Goal: Task Accomplishment & Management: Use online tool/utility

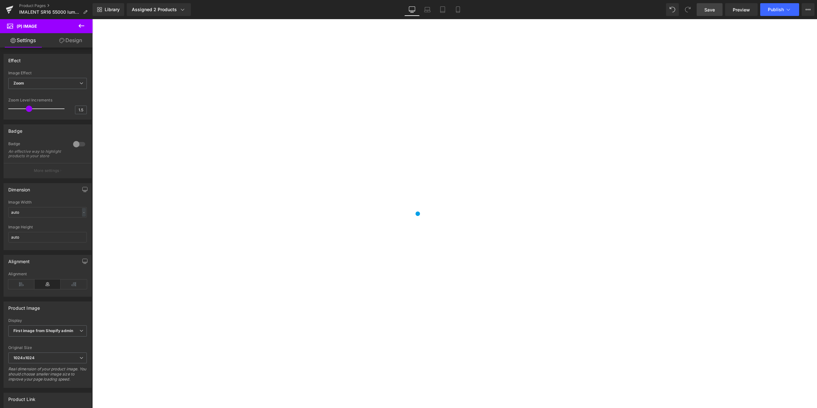
click at [711, 11] on span "Save" at bounding box center [709, 9] width 11 height 7
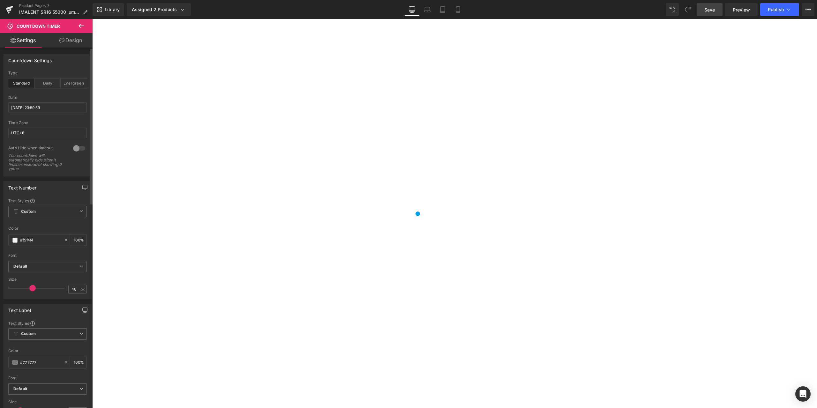
click at [80, 148] on div at bounding box center [78, 148] width 15 height 10
click at [24, 109] on input "[DATE] 23:59:59" at bounding box center [47, 107] width 79 height 11
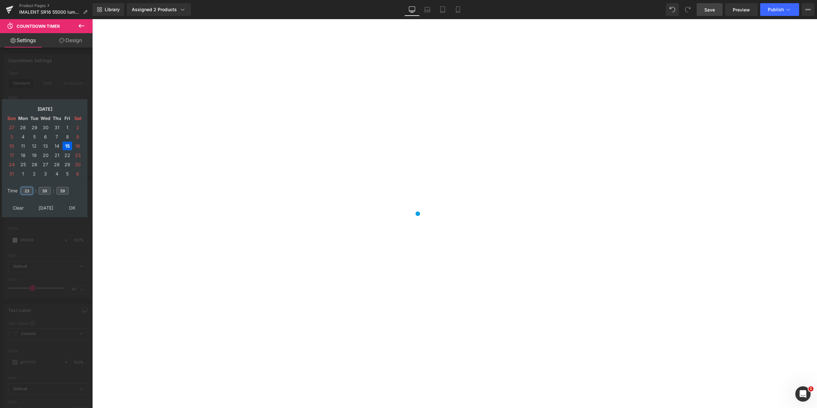
drag, startPoint x: 31, startPoint y: 191, endPoint x: 27, endPoint y: 191, distance: 4.1
click at [27, 191] on input "23" at bounding box center [27, 191] width 12 height 8
type input "21"
drag, startPoint x: 48, startPoint y: 192, endPoint x: 42, endPoint y: 192, distance: 5.8
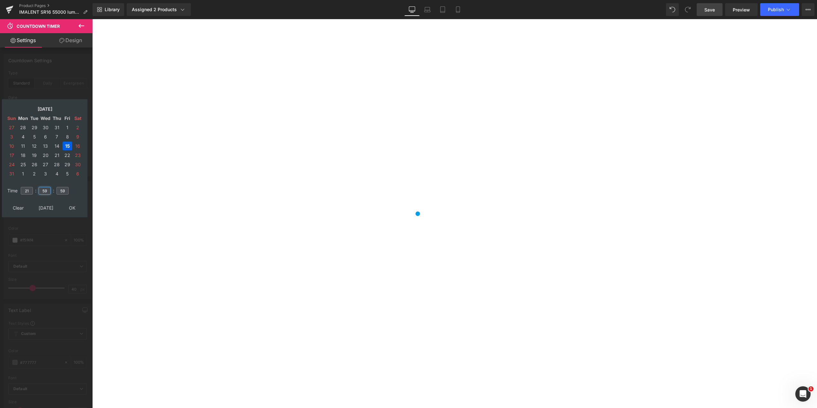
click at [42, 192] on input "59" at bounding box center [45, 191] width 12 height 8
type input "48"
type input "[DATE] 21:48:59"
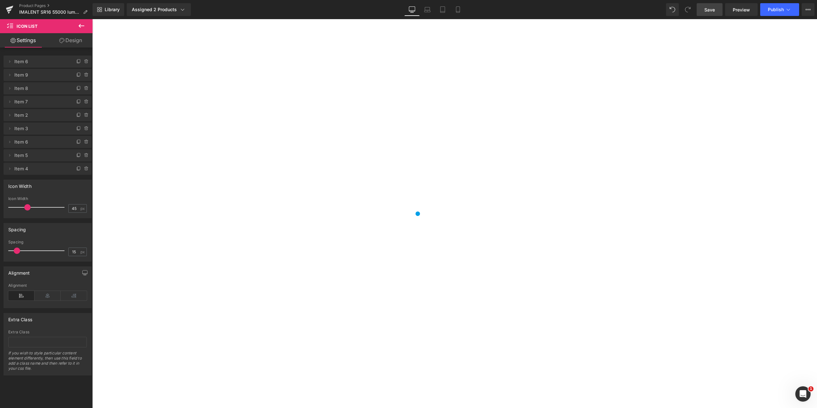
click at [46, 61] on span "Item 6" at bounding box center [41, 62] width 54 height 12
click at [10, 61] on icon at bounding box center [9, 61] width 5 height 5
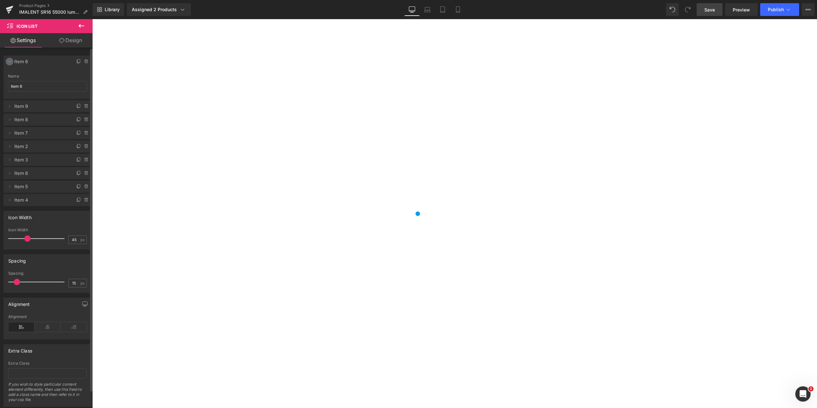
click at [10, 61] on icon at bounding box center [9, 61] width 5 height 5
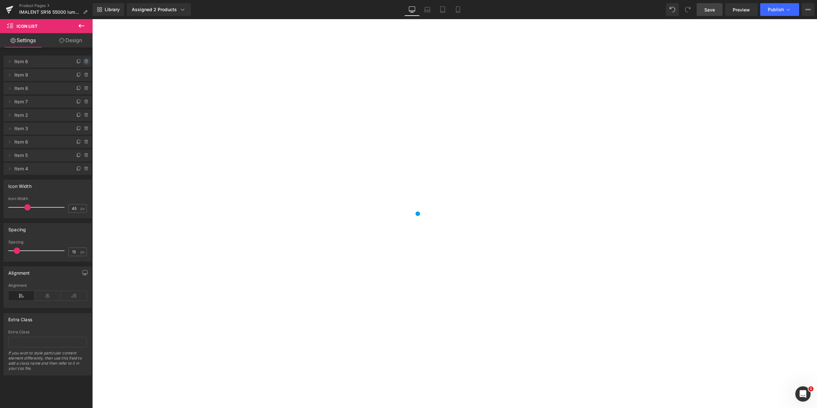
click at [86, 61] on icon at bounding box center [86, 61] width 0 height 1
click at [76, 64] on button "Delete" at bounding box center [80, 62] width 20 height 8
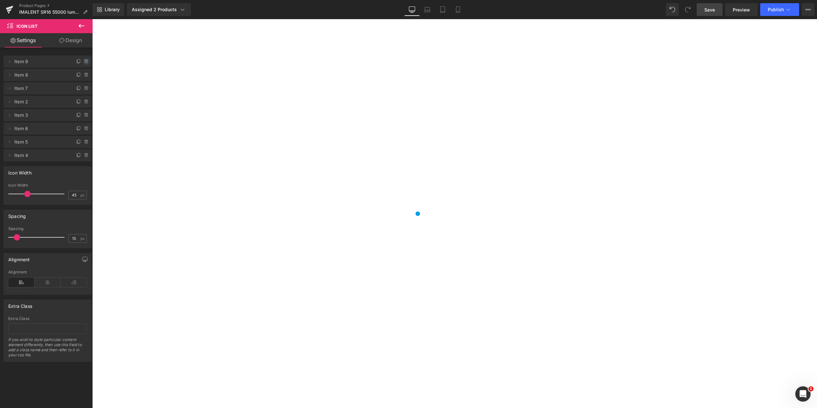
click at [84, 61] on icon at bounding box center [86, 61] width 5 height 5
click at [85, 76] on icon at bounding box center [86, 75] width 3 height 3
click at [82, 60] on button "Delete" at bounding box center [80, 62] width 20 height 8
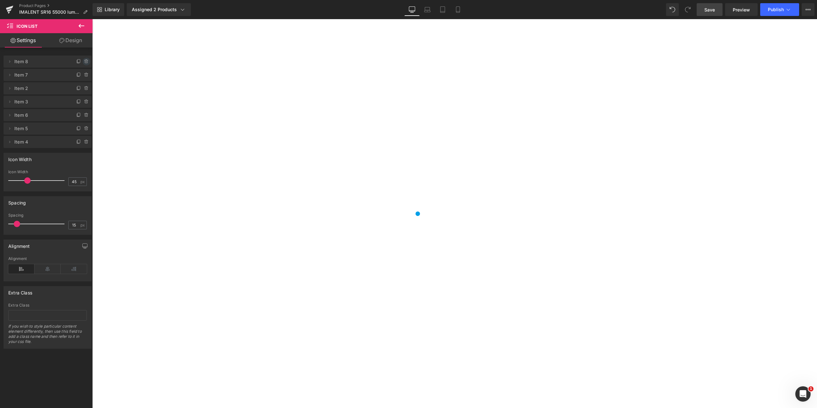
click at [85, 60] on icon at bounding box center [86, 60] width 4 height 0
click at [75, 60] on button "Delete" at bounding box center [80, 62] width 20 height 8
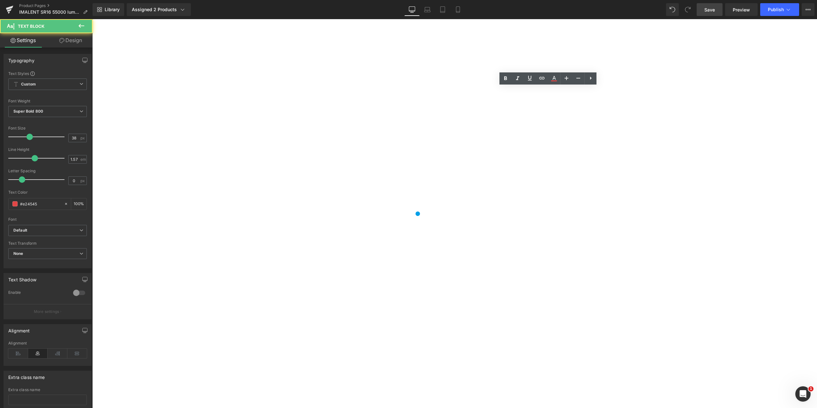
click at [666, 115] on div "35% Off (P) Image ‹ ›" at bounding box center [454, 372] width 718 height 655
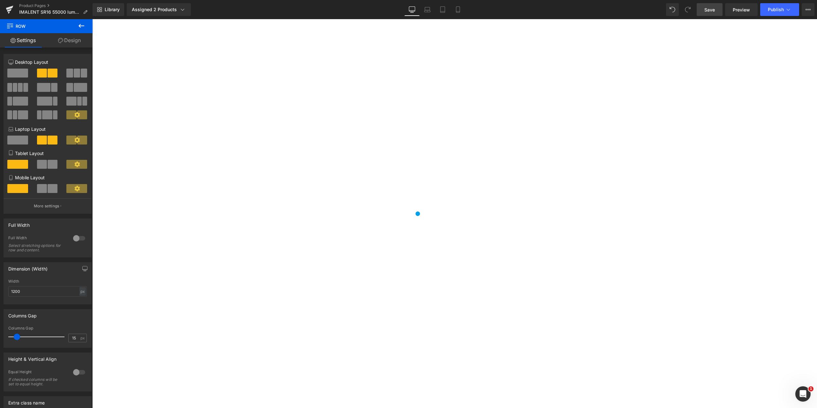
click at [92, 19] on icon at bounding box center [92, 19] width 0 height 0
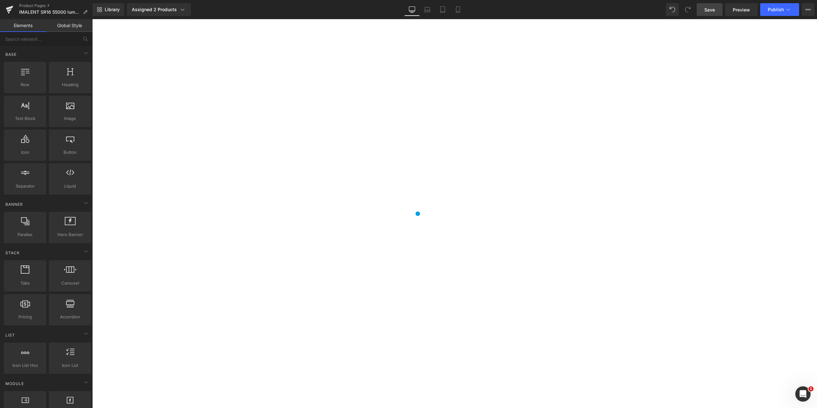
click at [711, 11] on span "Save" at bounding box center [709, 9] width 11 height 7
click at [777, 9] on span "Publish" at bounding box center [776, 9] width 16 height 5
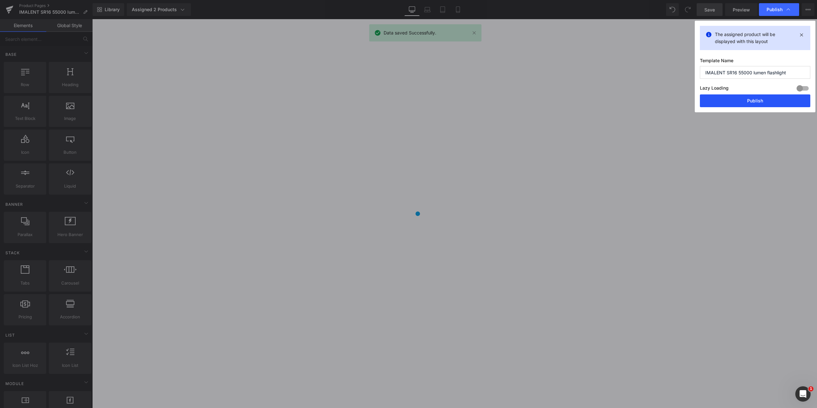
click at [739, 98] on button "Publish" at bounding box center [755, 100] width 110 height 13
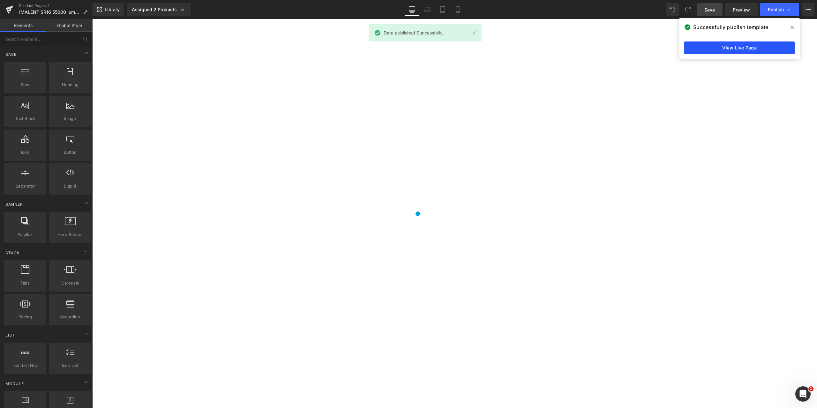
click at [730, 49] on link "View Live Page" at bounding box center [739, 47] width 110 height 13
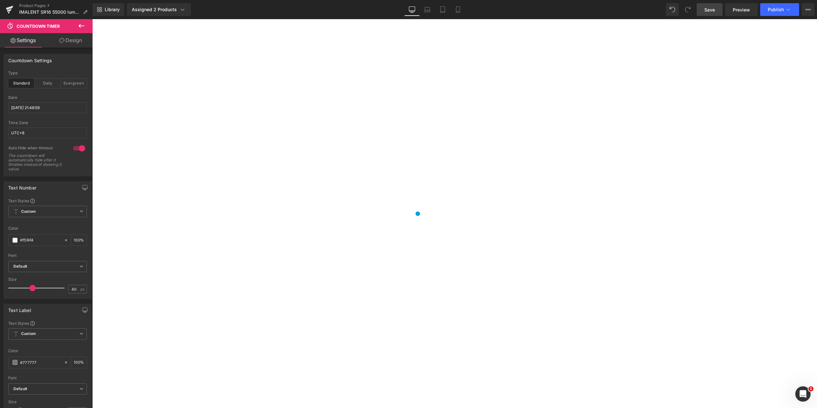
click at [92, 19] on icon at bounding box center [92, 19] width 0 height 0
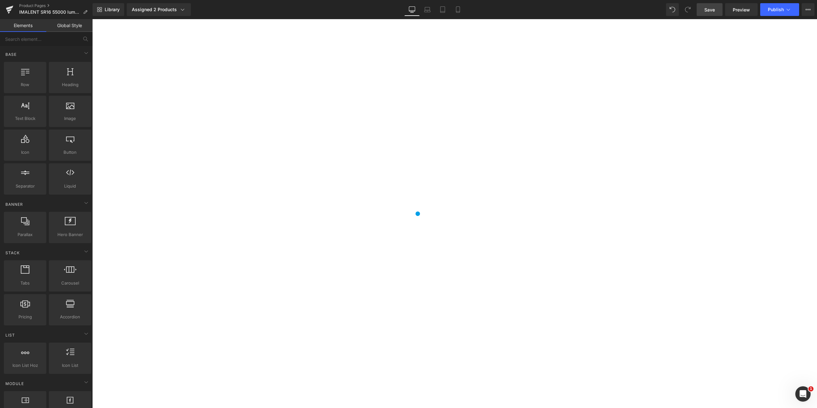
click at [759, 107] on div "35% Off (P) Image ‹ ›" at bounding box center [454, 359] width 718 height 628
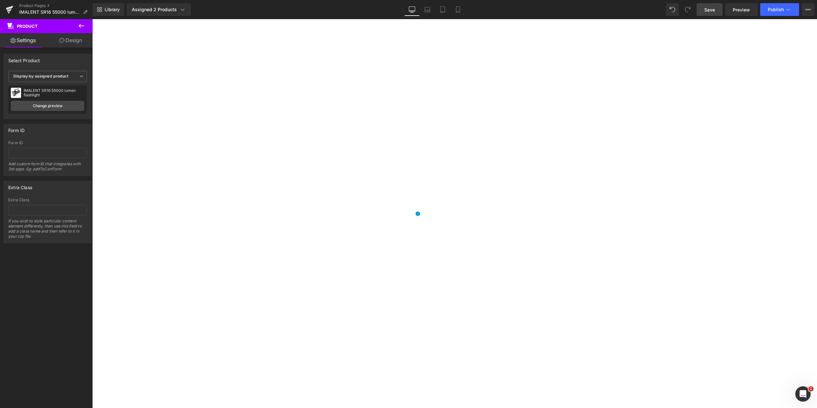
click at [708, 13] on link "Save" at bounding box center [710, 9] width 26 height 13
click at [776, 7] on span "Publish" at bounding box center [776, 9] width 16 height 5
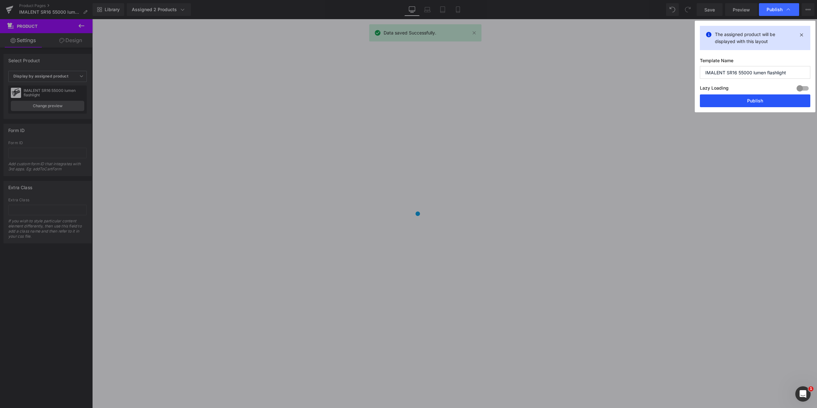
drag, startPoint x: 749, startPoint y: 103, endPoint x: 657, endPoint y: 84, distance: 93.9
click at [749, 103] on button "Publish" at bounding box center [755, 100] width 110 height 13
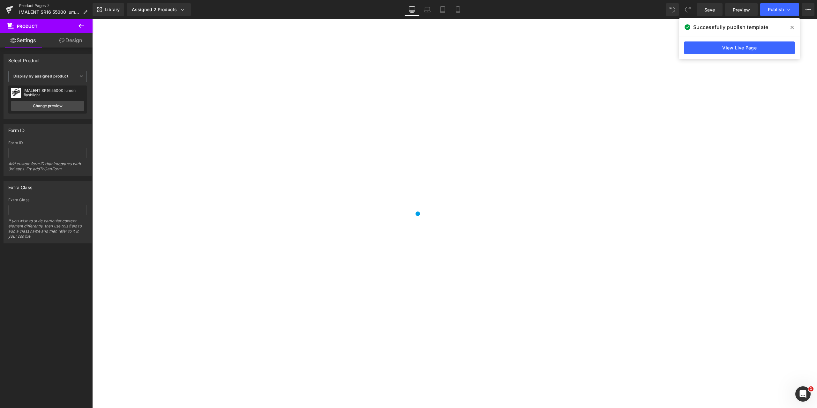
click at [31, 6] on link "Product Pages" at bounding box center [55, 5] width 73 height 5
